Goal: Find specific fact: Find specific page/section

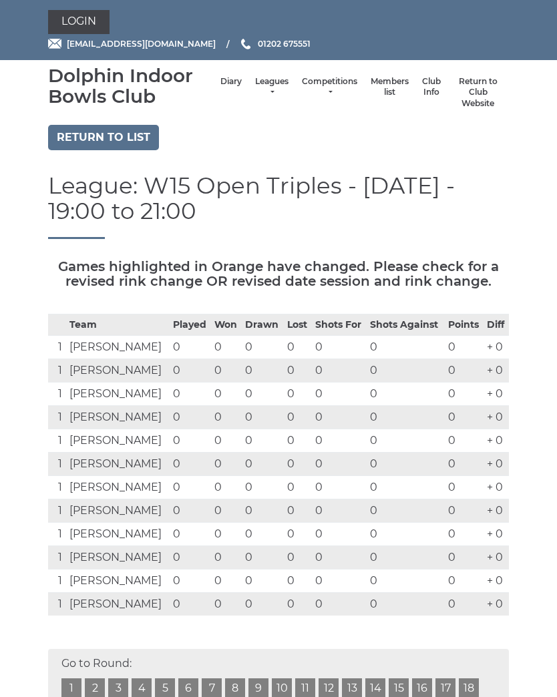
click at [256, 88] on link "Leagues" at bounding box center [271, 87] width 33 height 22
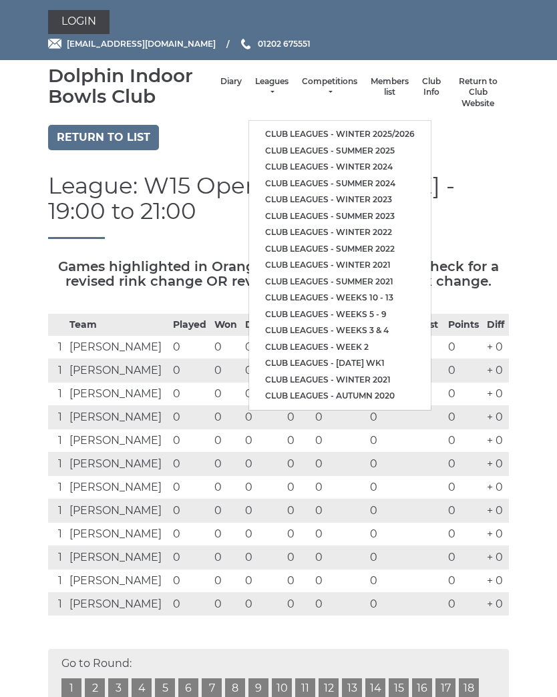
click at [327, 128] on link "Club leagues - Winter 2025/2026" at bounding box center [340, 134] width 182 height 17
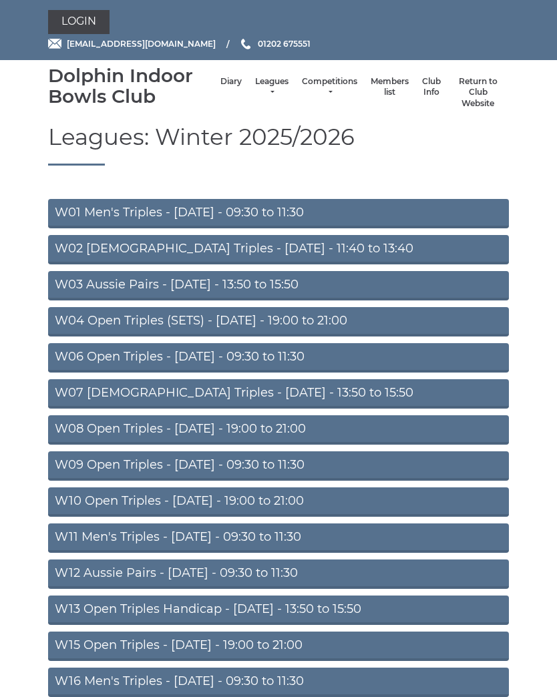
click at [290, 496] on link "W10 Open Triples - Wednesday - 19:00 to 21:00" at bounding box center [278, 502] width 461 height 29
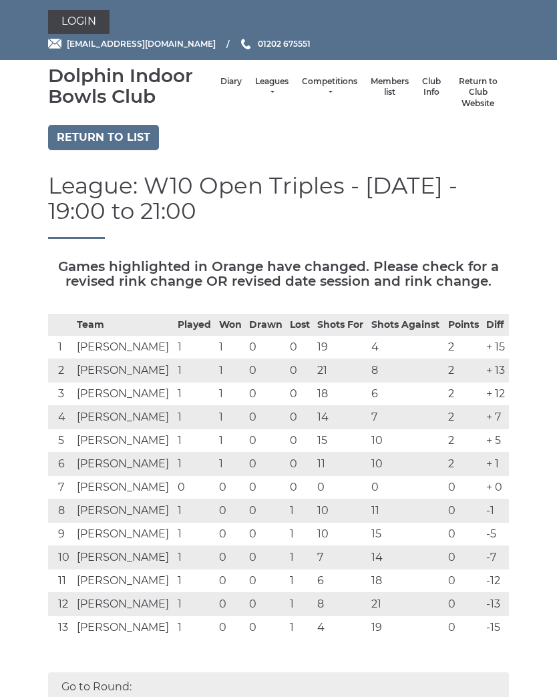
click at [373, 96] on link "Members list" at bounding box center [390, 87] width 38 height 22
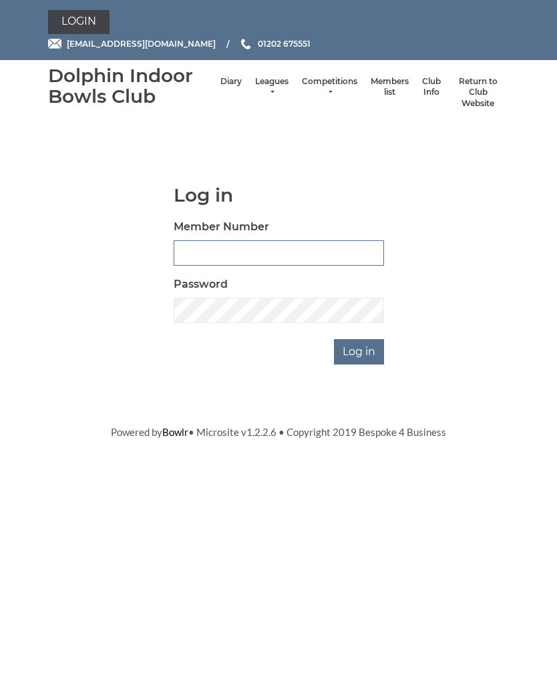
type input "3910"
click at [360, 350] on input "Log in" at bounding box center [359, 351] width 50 height 25
click at [355, 352] on input "Log in" at bounding box center [359, 351] width 50 height 25
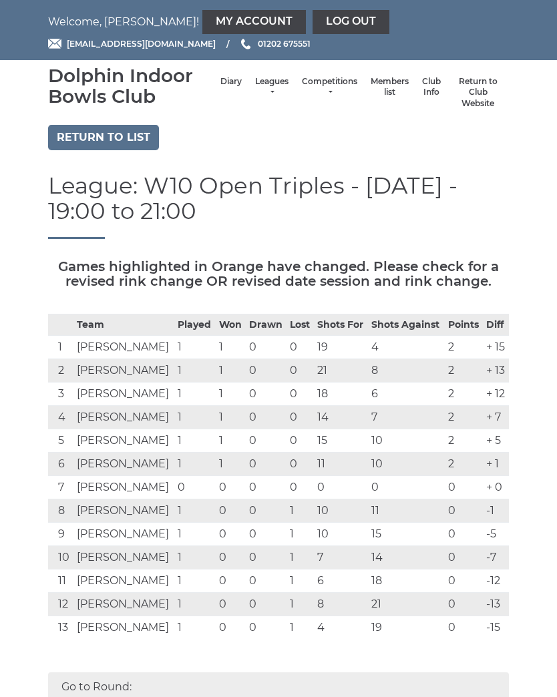
click at [371, 90] on link "Members list" at bounding box center [390, 87] width 38 height 22
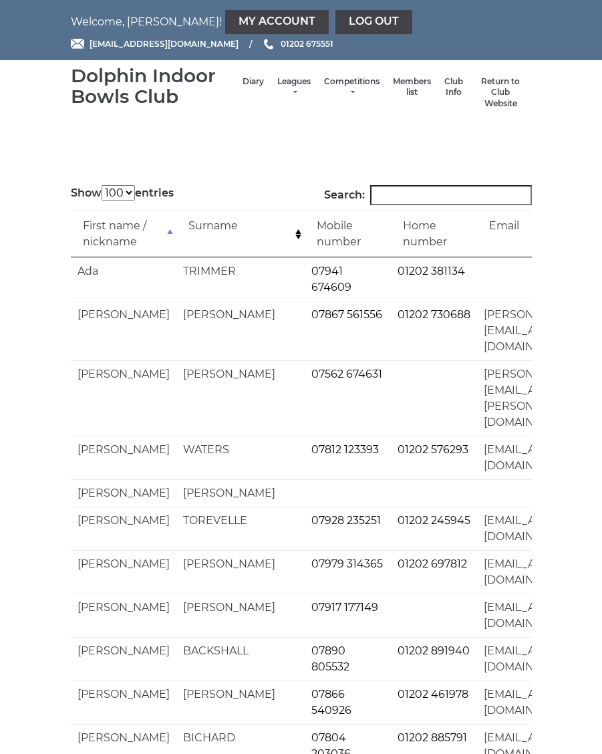
select select "100"
click at [430, 203] on input "Search:" at bounding box center [451, 195] width 162 height 20
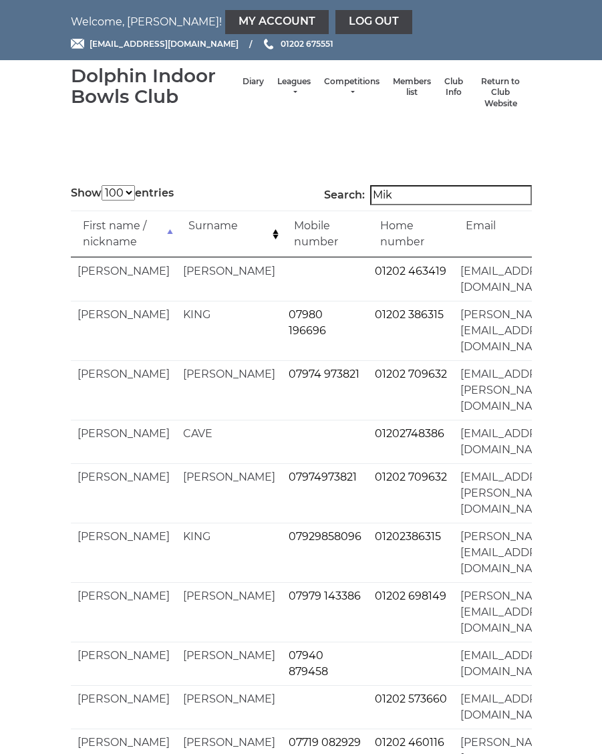
type input "[PERSON_NAME]"
